Goal: Task Accomplishment & Management: Use online tool/utility

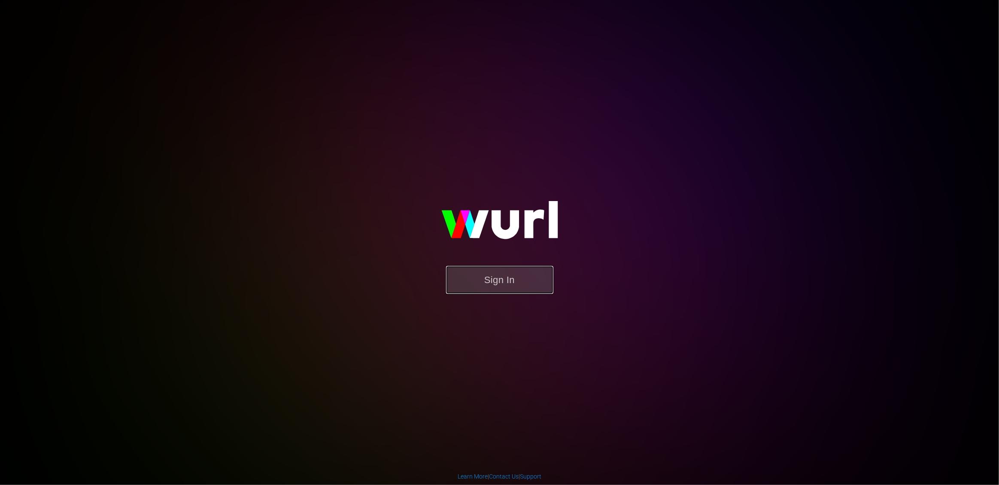
click at [510, 275] on button "Sign In" at bounding box center [499, 280] width 107 height 28
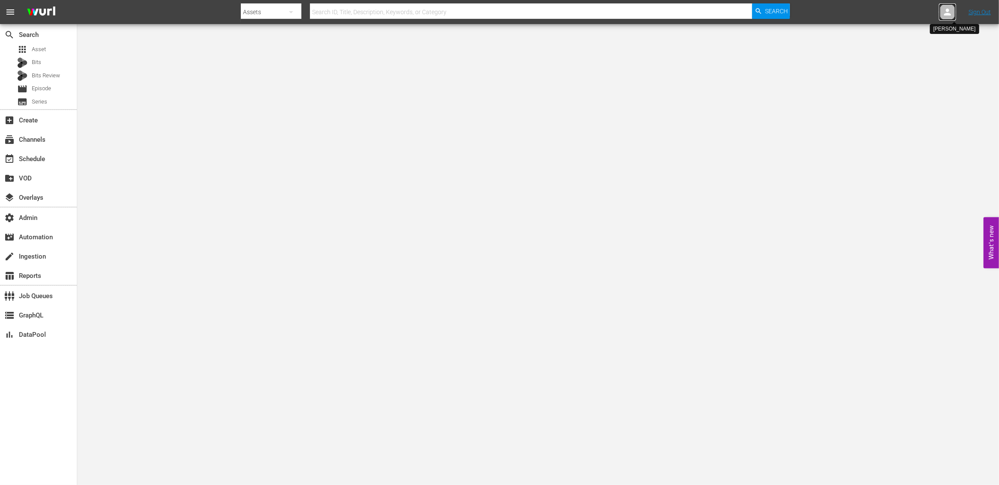
click at [946, 16] on icon at bounding box center [948, 12] width 10 height 10
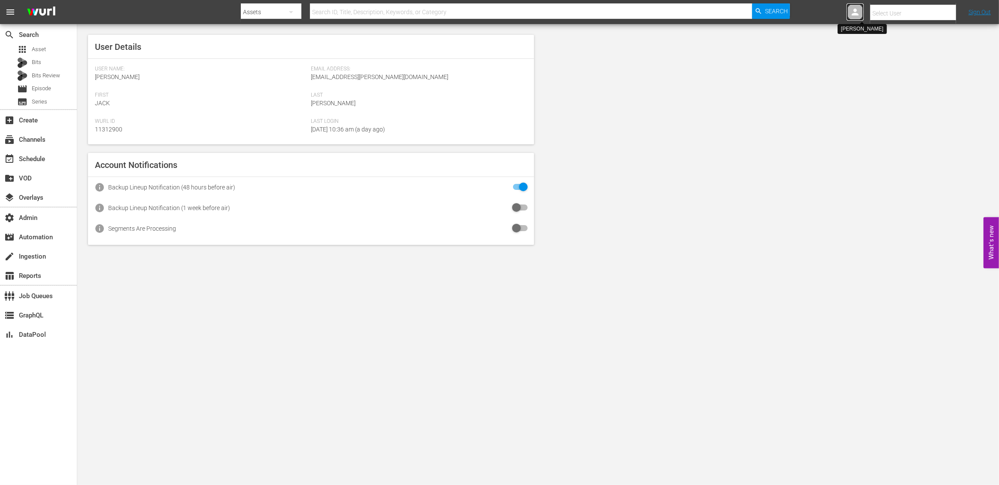
click at [855, 9] on icon at bounding box center [855, 12] width 7 height 7
click at [773, 103] on div "User Details User Name: Jack Heiting Email Address: jack@wurl.com First Jack La…" at bounding box center [538, 139] width 922 height 231
click at [951, 12] on icon at bounding box center [948, 12] width 10 height 10
click at [854, 16] on icon at bounding box center [855, 12] width 10 height 10
click at [952, 12] on icon at bounding box center [948, 12] width 10 height 10
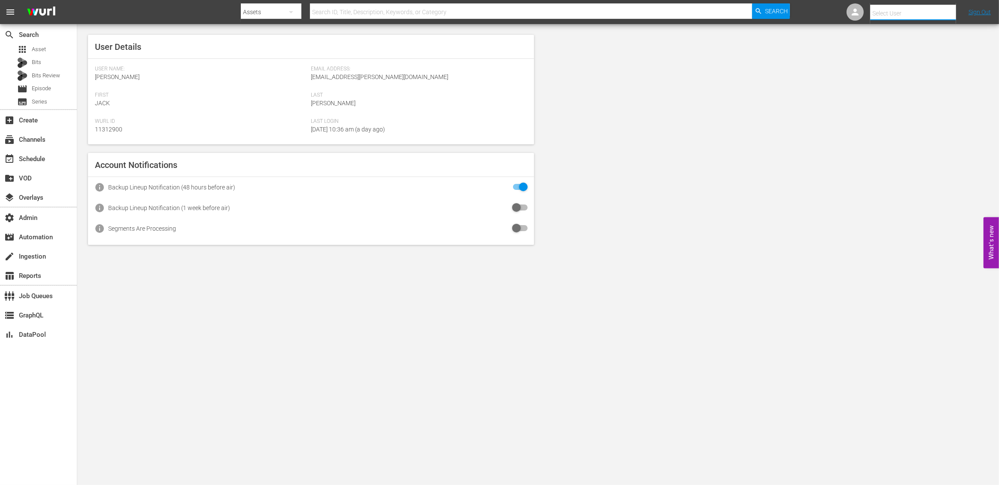
click at [902, 15] on input "text" at bounding box center [925, 13] width 110 height 21
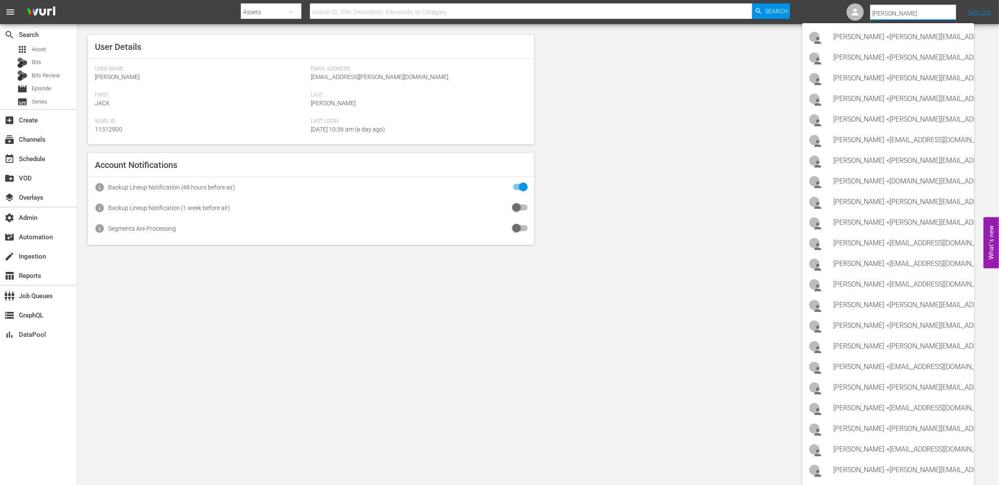
click at [920, 14] on input "michael" at bounding box center [925, 13] width 110 height 21
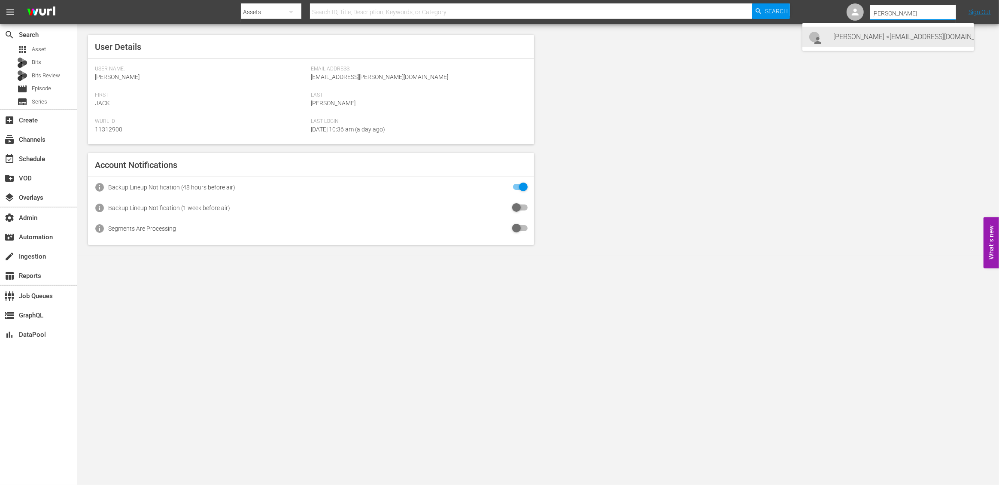
click at [873, 35] on div "Michael Scott <mscott@theoffice.com>" at bounding box center [901, 37] width 134 height 21
type input "Michael Scott (11312973)"
drag, startPoint x: 651, startPoint y: 116, endPoint x: 595, endPoint y: 16, distance: 114.2
click at [651, 115] on div "User Details User Name: Jack Heiting Email Address: jack@wurl.com First Jack La…" at bounding box center [538, 139] width 922 height 231
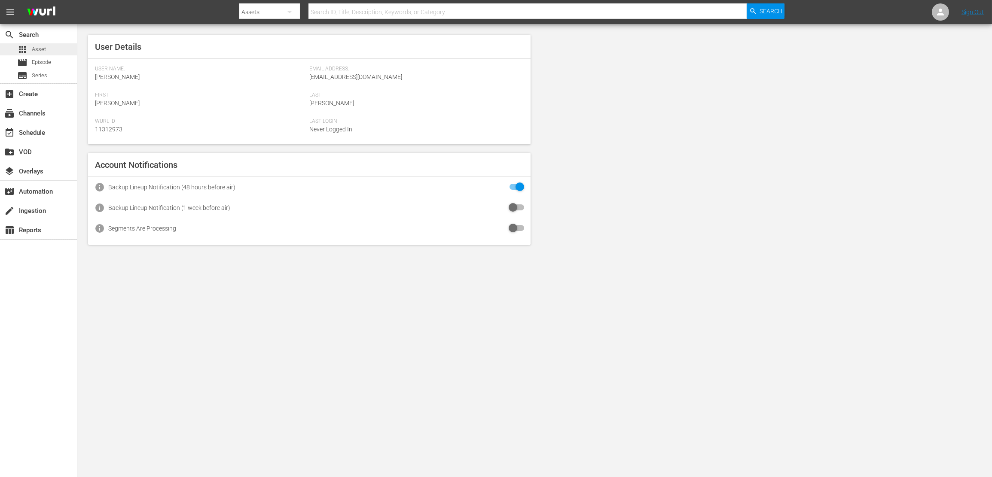
click at [46, 46] on span "Asset" at bounding box center [39, 49] width 14 height 9
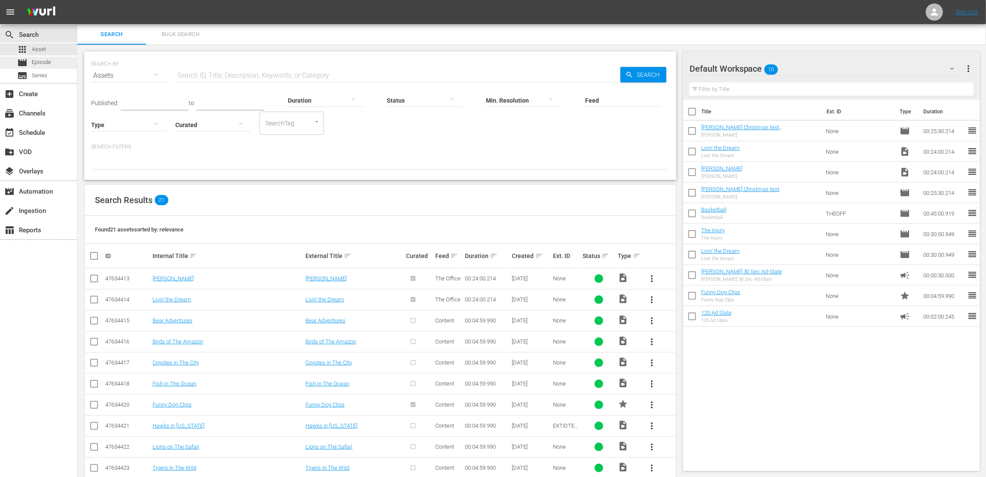
click at [44, 62] on span "Episode" at bounding box center [41, 62] width 19 height 9
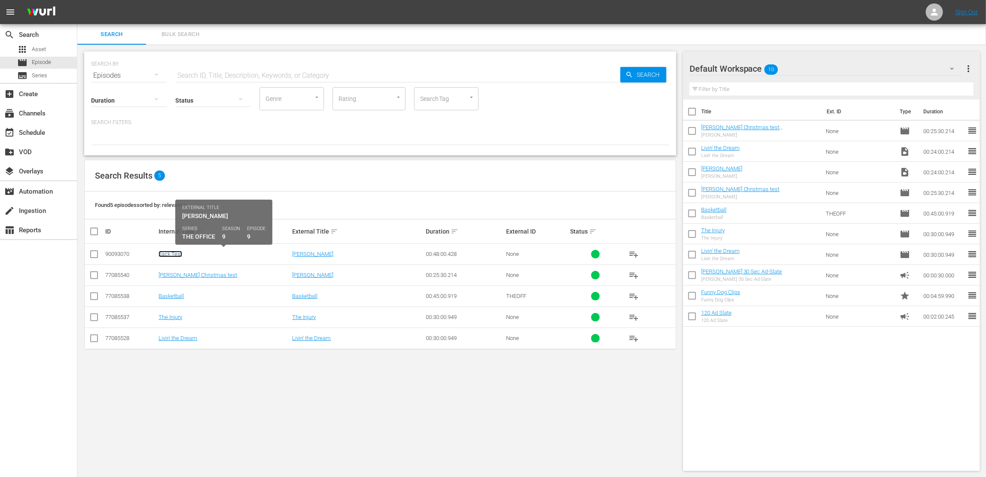
click at [174, 256] on link "Jack Test" at bounding box center [170, 254] width 24 height 6
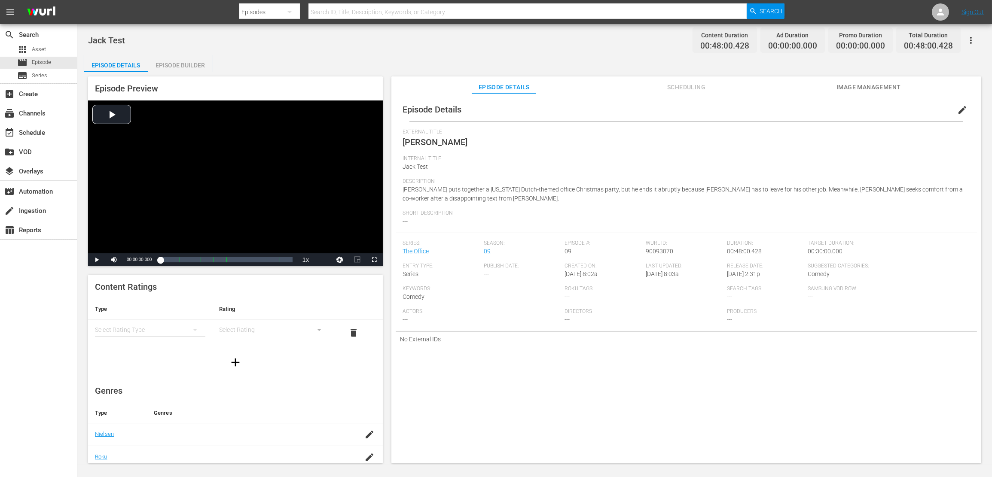
click at [192, 67] on div "Episode Builder" at bounding box center [180, 65] width 64 height 21
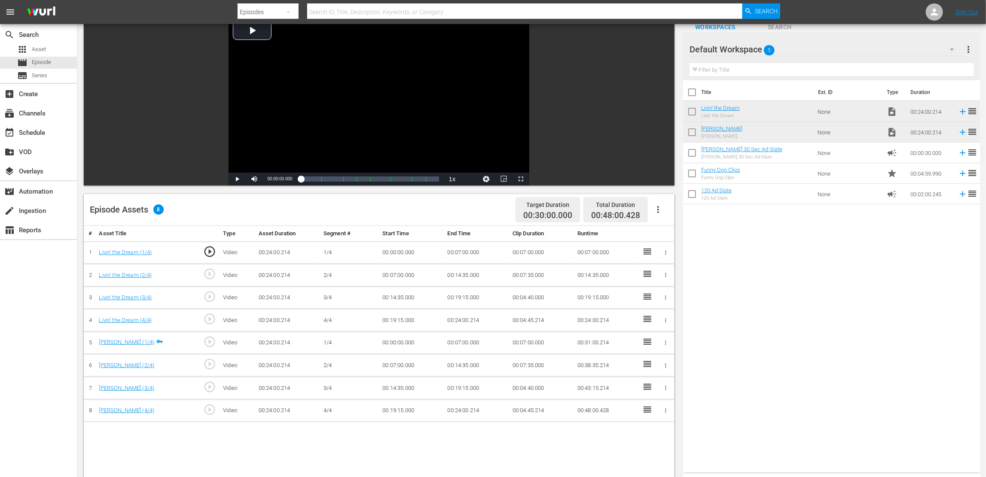
scroll to position [69, 0]
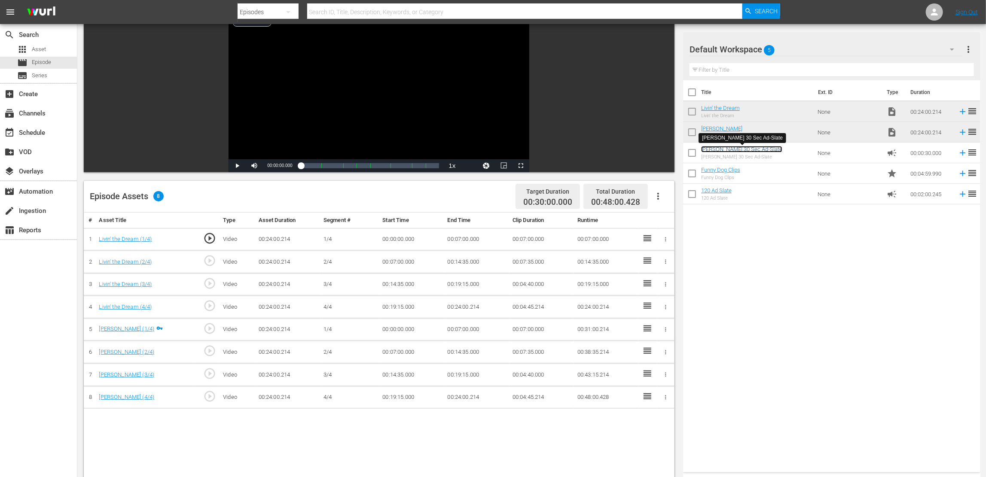
click at [735, 149] on link "[PERSON_NAME] 30 Sec Ad-Slate" at bounding box center [741, 149] width 81 height 6
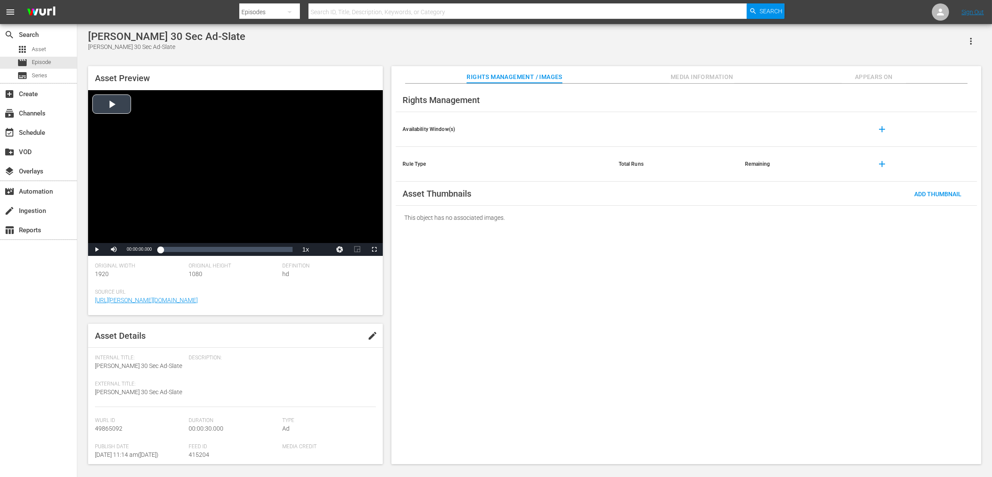
click at [115, 108] on div "Video Player" at bounding box center [235, 166] width 295 height 153
click at [191, 247] on div "Progress Bar" at bounding box center [186, 249] width 53 height 9
click at [215, 251] on div "Loaded : 40.00% 00:00:12.272 00:00:07.367" at bounding box center [226, 249] width 132 height 9
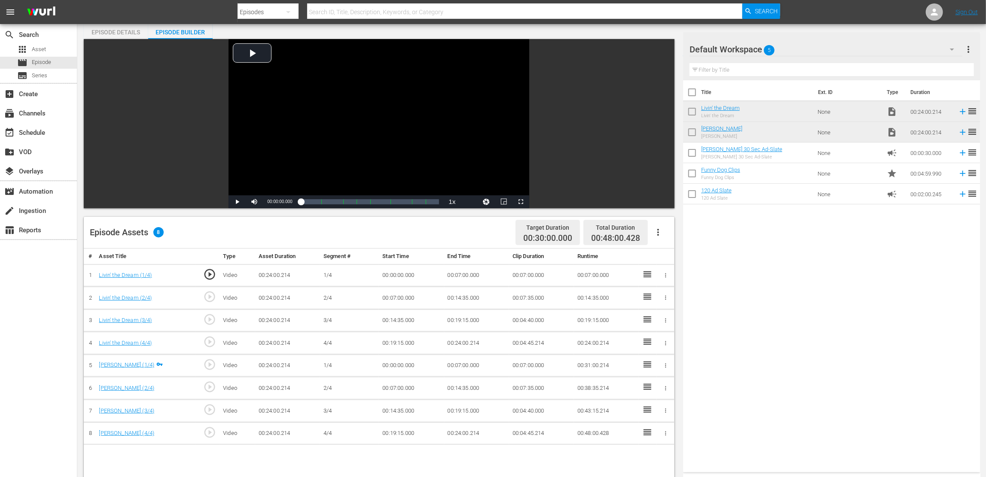
scroll to position [11, 0]
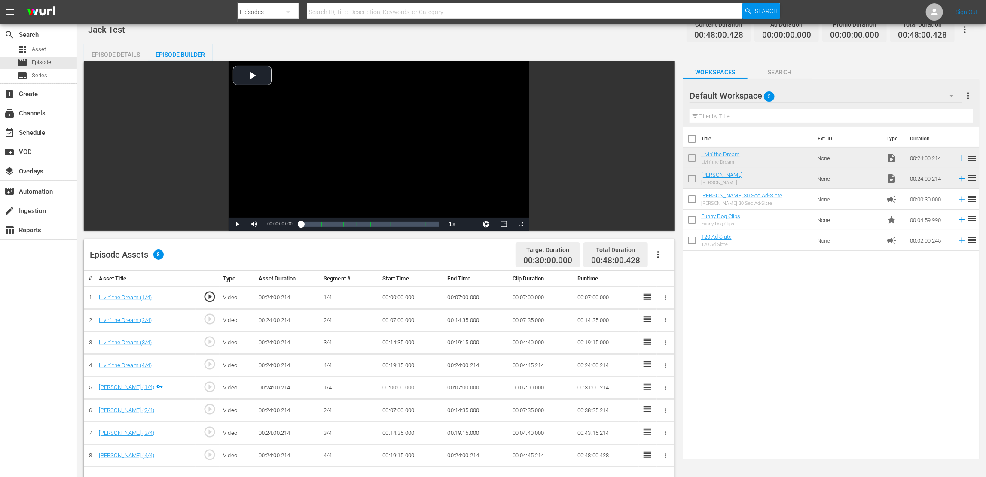
click at [950, 98] on icon "button" at bounding box center [951, 96] width 10 height 10
click at [843, 323] on div "Cinevault 2 (0) The Office (1) Default Workspace (5)" at bounding box center [493, 238] width 986 height 477
click at [55, 116] on div "subscriptions Channels" at bounding box center [38, 112] width 77 height 17
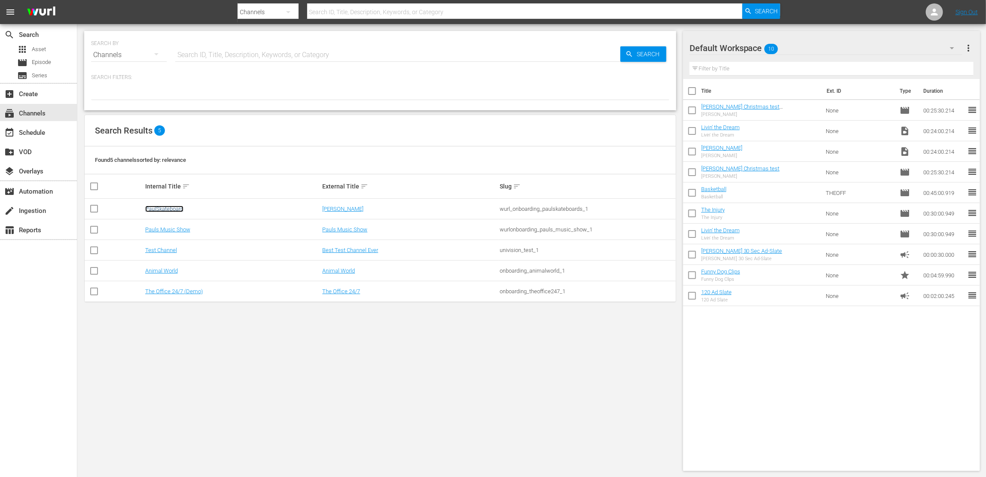
click at [164, 210] on link "PaulSkateboard" at bounding box center [164, 209] width 38 height 6
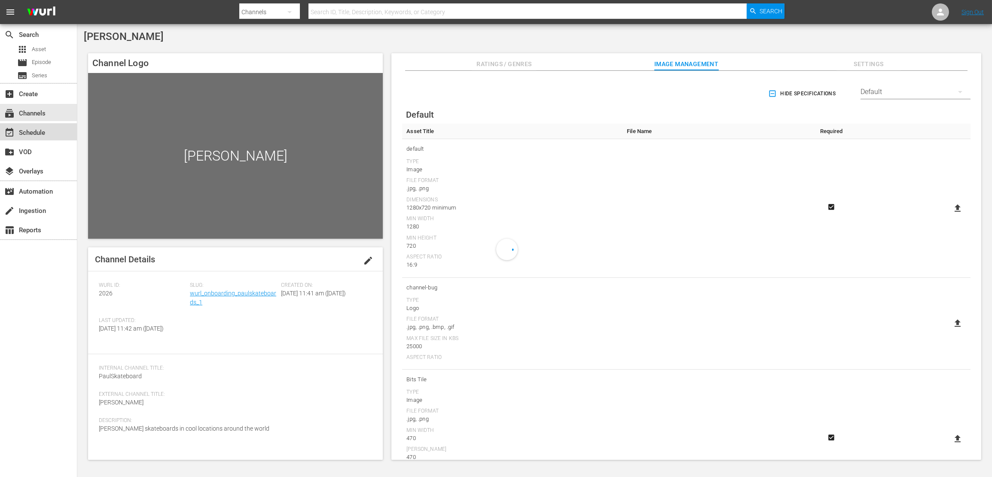
click at [49, 137] on div "event_available Schedule" at bounding box center [38, 131] width 77 height 17
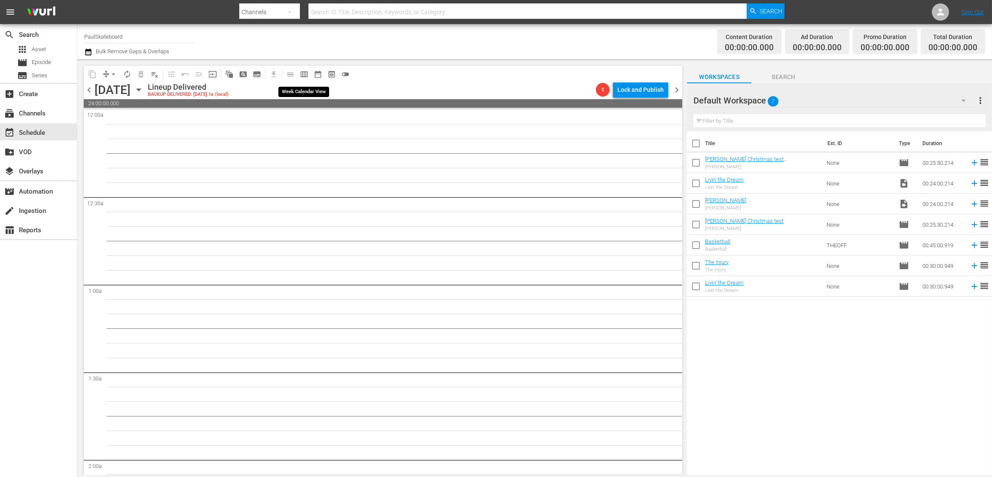
click at [302, 74] on span "calendar_view_week_outlined" at bounding box center [304, 74] width 9 height 9
